Goal: Task Accomplishment & Management: Complete application form

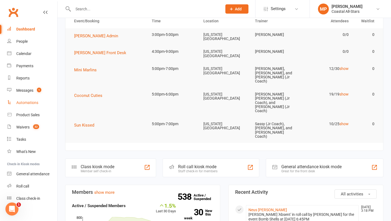
scroll to position [4, 0]
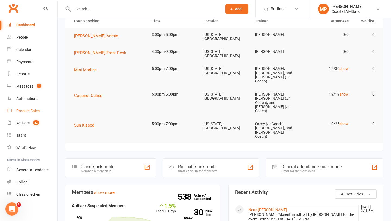
click at [36, 110] on div "Product Sales" at bounding box center [27, 110] width 23 height 4
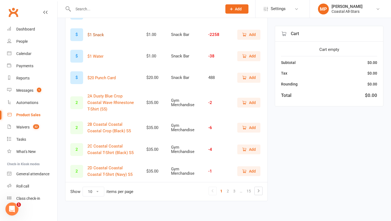
scroll to position [135, 0]
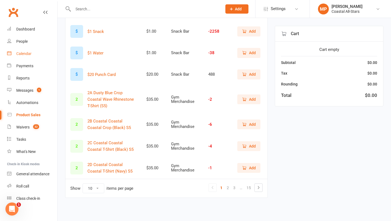
click at [40, 54] on link "Calendar" at bounding box center [32, 54] width 50 height 12
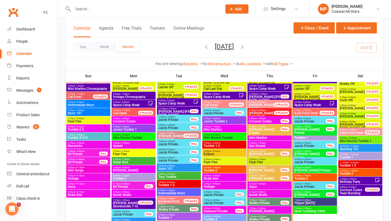
scroll to position [519, 0]
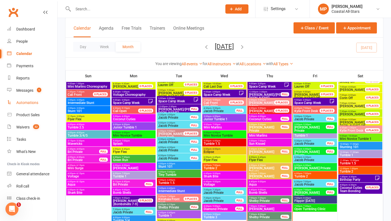
click at [35, 99] on link "Automations" at bounding box center [32, 102] width 50 height 12
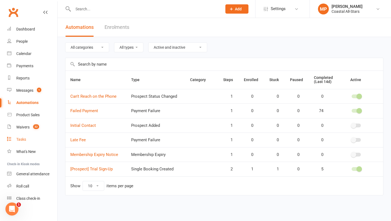
click at [28, 139] on link "Tasks" at bounding box center [32, 139] width 50 height 12
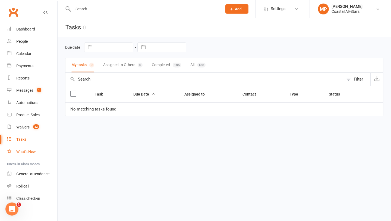
click at [40, 151] on link "What's New" at bounding box center [32, 151] width 50 height 12
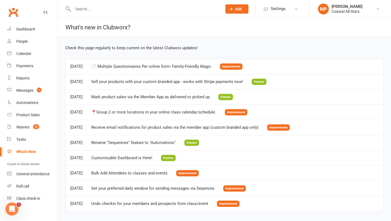
scroll to position [4, 0]
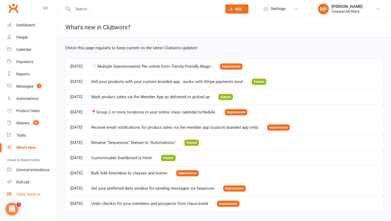
click at [38, 189] on link "Class check-in" at bounding box center [32, 194] width 50 height 12
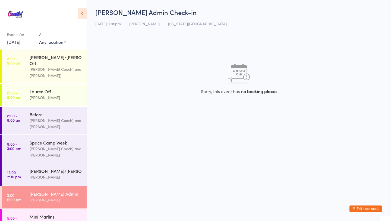
click at [363, 207] on button "Exit kiosk mode" at bounding box center [366, 208] width 33 height 7
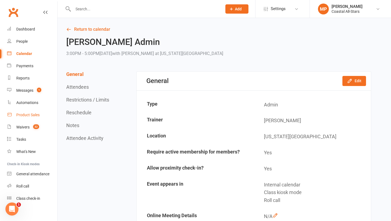
click at [29, 113] on div "Product Sales" at bounding box center [27, 115] width 23 height 4
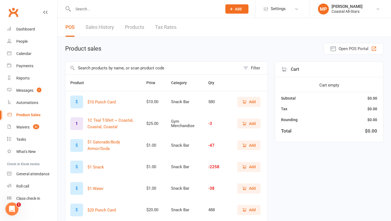
scroll to position [27, 0]
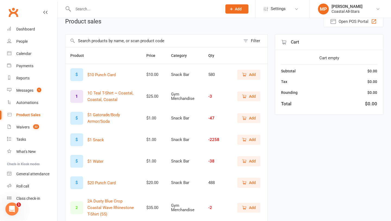
click at [252, 181] on span "Add" at bounding box center [252, 182] width 7 height 6
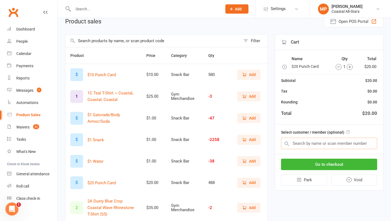
click at [313, 145] on input "text" at bounding box center [329, 143] width 96 height 11
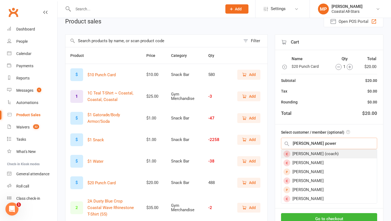
type input "mallory power"
click at [309, 153] on div "Mallory Powers (coach)" at bounding box center [330, 153] width 96 height 9
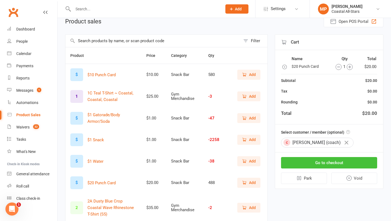
click at [314, 161] on button "Go to checkout" at bounding box center [329, 162] width 96 height 11
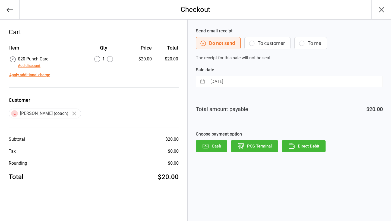
click at [25, 66] on button "Add discount" at bounding box center [29, 66] width 23 height 6
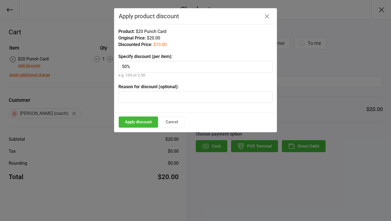
type input "50%"
click at [139, 122] on button "Apply discount" at bounding box center [138, 121] width 39 height 11
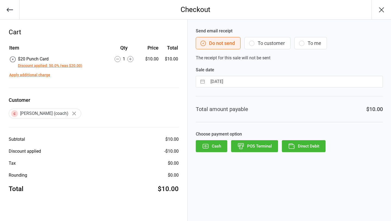
click at [306, 146] on button "Direct Debit" at bounding box center [304, 146] width 44 height 12
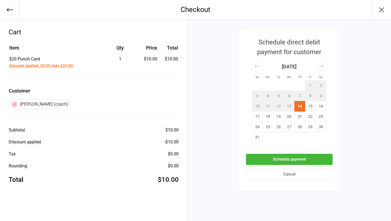
click at [277, 158] on button "Schedule payment" at bounding box center [289, 159] width 87 height 11
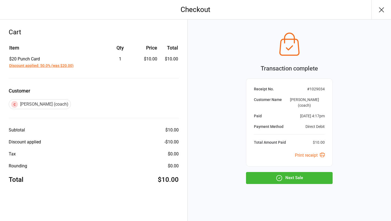
click at [294, 175] on button "Next Sale" at bounding box center [289, 178] width 87 height 12
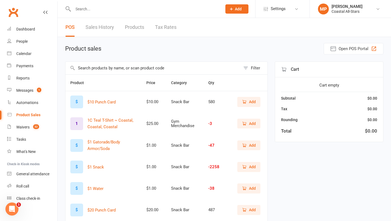
click at [94, 11] on input "text" at bounding box center [144, 9] width 147 height 8
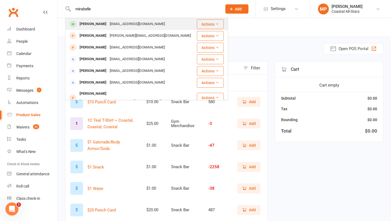
type input "mirabelle"
click at [98, 23] on div "[PERSON_NAME]" at bounding box center [93, 24] width 30 height 8
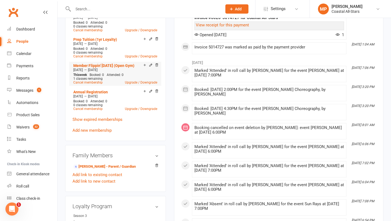
scroll to position [274, 0]
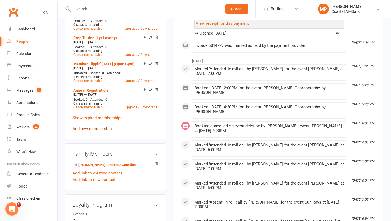
click at [100, 131] on link "Add new membership" at bounding box center [92, 128] width 39 height 5
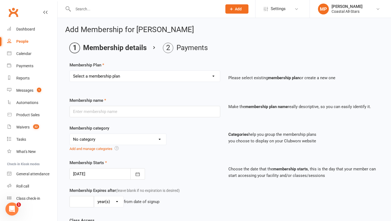
click at [152, 78] on select "Select a membership plan Trial Class Coastal Membership Fee Annual Registration…" at bounding box center [145, 76] width 150 height 11
select select "79"
click at [70, 71] on select "Select a membership plan Trial Class Coastal Membership Fee Annual Registration…" at bounding box center [145, 76] width 150 height 11
type input "Practice Wear Add-ons"
select select "15"
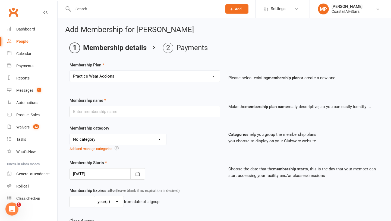
type input "25 Jun 2023"
type input "1"
type input "0"
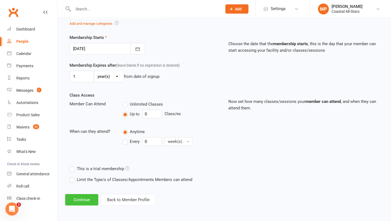
click at [84, 197] on button "Continue" at bounding box center [81, 199] width 33 height 11
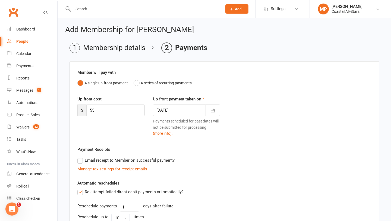
scroll to position [120, 0]
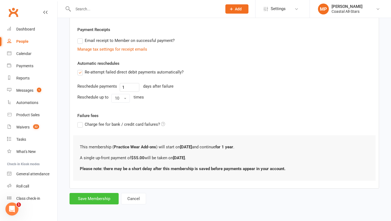
click at [90, 197] on button "Save Membership" at bounding box center [94, 198] width 49 height 11
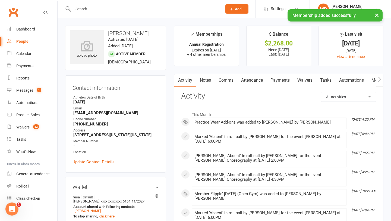
click at [99, 9] on input "text" at bounding box center [144, 9] width 147 height 8
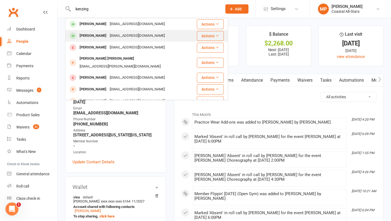
type input "kenzing"
click at [92, 41] on div "Kenzington McCarthy cait.mccarthy523@gmail.com" at bounding box center [131, 35] width 131 height 11
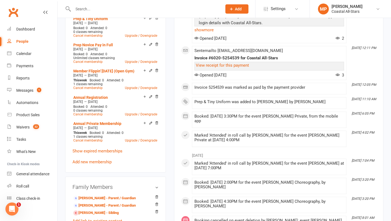
scroll to position [257, 0]
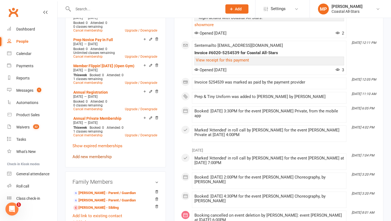
click at [95, 159] on link "Add new membership" at bounding box center [92, 156] width 39 height 5
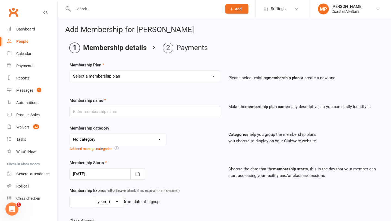
click at [160, 76] on select "Select a membership plan Trial Class Coastal Membership Fee Annual Registration…" at bounding box center [145, 76] width 150 height 11
select select "79"
click at [70, 71] on select "Select a membership plan Trial Class Coastal Membership Fee Annual Registration…" at bounding box center [145, 76] width 150 height 11
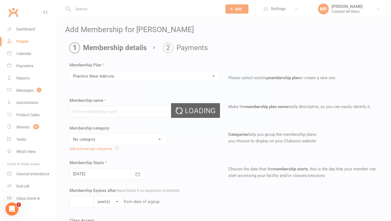
type input "Practice Wear Add-ons"
select select "15"
type input "25 Jun 2023"
type input "1"
type input "0"
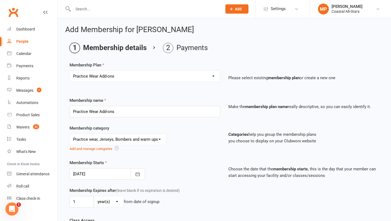
scroll to position [125, 0]
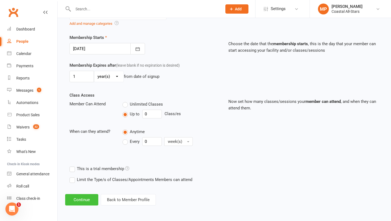
click at [77, 200] on button "Continue" at bounding box center [81, 199] width 33 height 11
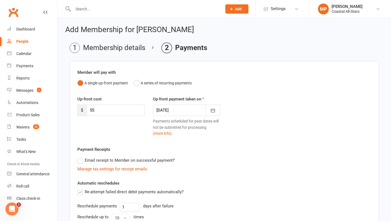
scroll to position [120, 0]
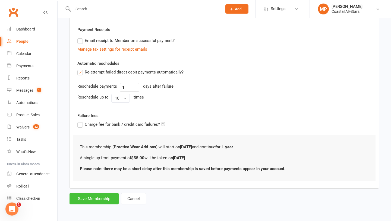
click at [92, 198] on button "Save Membership" at bounding box center [94, 198] width 49 height 11
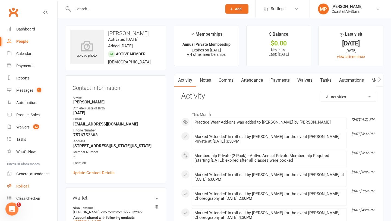
click at [26, 186] on div "Roll call" at bounding box center [22, 186] width 13 height 4
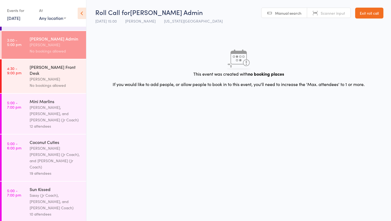
scroll to position [162, 0]
click at [46, 192] on div "Sassy (Jr Coach), [PERSON_NAME], and [PERSON_NAME] Coach)" at bounding box center [56, 201] width 52 height 19
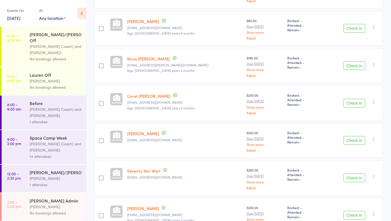
scroll to position [263, 0]
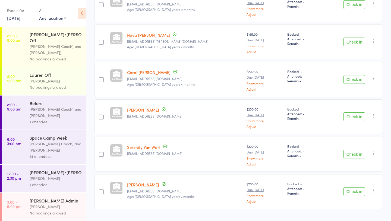
click at [353, 149] on button "Check in" at bounding box center [355, 153] width 22 height 9
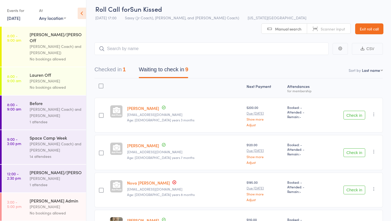
scroll to position [0, 0]
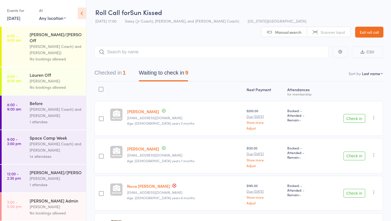
click at [370, 27] on link "Exit roll call" at bounding box center [370, 32] width 28 height 11
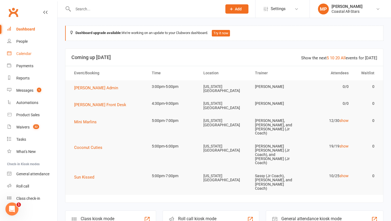
click at [29, 53] on div "Calendar" at bounding box center [23, 53] width 15 height 4
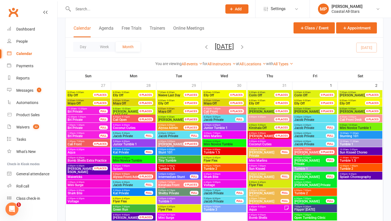
scroll to position [33, 0]
